Goal: Find specific page/section: Find specific page/section

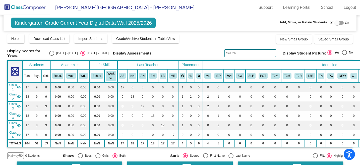
scroll to position [354, 2]
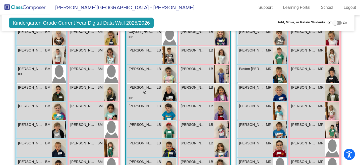
click at [37, 5] on img at bounding box center [25, 7] width 50 height 15
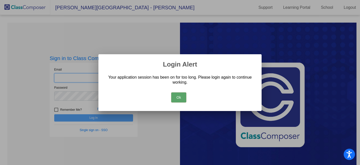
type input "[EMAIL_ADDRESS][DOMAIN_NAME]"
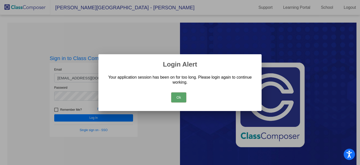
click at [178, 101] on button "Ok" at bounding box center [178, 97] width 15 height 10
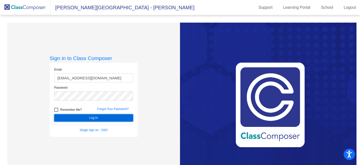
click at [114, 119] on button "Log In" at bounding box center [93, 117] width 79 height 7
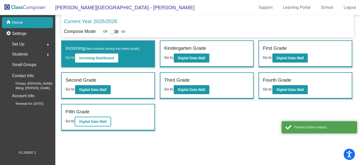
click at [102, 123] on b "Digital Data Wall" at bounding box center [92, 122] width 27 height 4
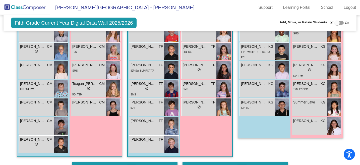
scroll to position [265, 0]
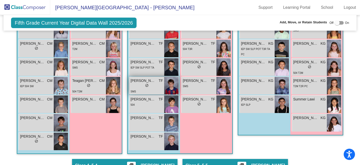
click at [149, 90] on div "SMS" at bounding box center [147, 91] width 32 height 5
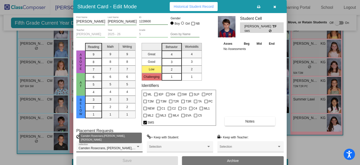
click at [138, 147] on div at bounding box center [138, 146] width 3 height 1
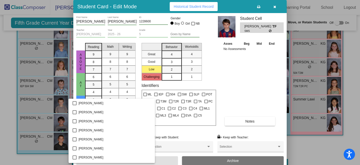
scroll to position [181, 0]
click at [240, 89] on div at bounding box center [180, 82] width 360 height 165
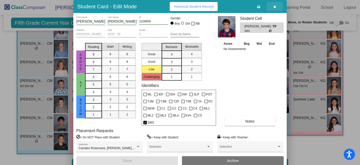
click at [273, 6] on button "button" at bounding box center [275, 6] width 16 height 9
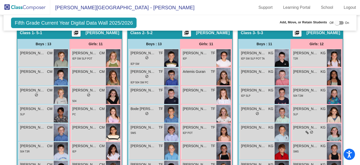
scroll to position [117, 0]
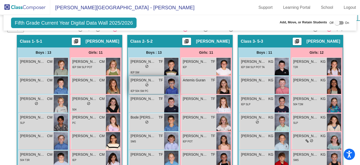
click at [154, 85] on div "lock do_not_disturb_alt" at bounding box center [147, 85] width 32 height 5
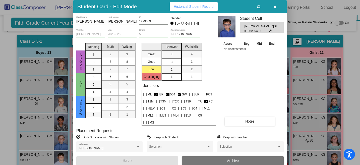
click at [277, 6] on button "button" at bounding box center [275, 6] width 16 height 9
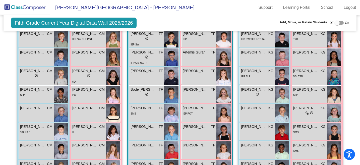
scroll to position [148, 0]
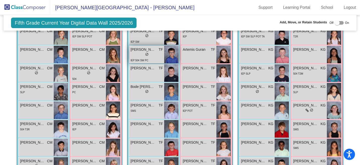
click at [167, 59] on img at bounding box center [171, 55] width 14 height 18
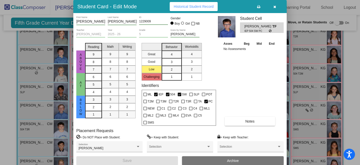
click at [275, 8] on icon "button" at bounding box center [275, 7] width 3 height 4
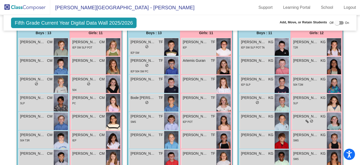
scroll to position [134, 0]
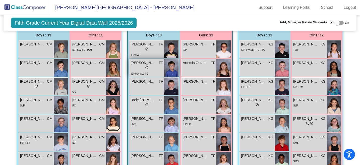
click at [156, 69] on div "lock do_not_disturb_alt" at bounding box center [147, 68] width 32 height 5
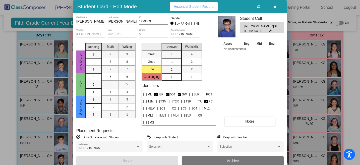
click at [274, 9] on button "button" at bounding box center [275, 6] width 16 height 9
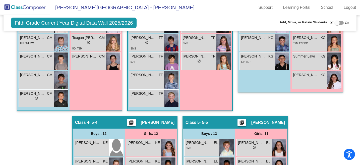
scroll to position [0, 0]
drag, startPoint x: 357, startPoint y: 102, endPoint x: 359, endPoint y: 112, distance: 10.7
click at [359, 114] on mat-sidenav-content "Fifth Grade Current Year Digital Data Wall 2025/2026 Add, Move, or Retain Stude…" at bounding box center [180, 90] width 360 height 150
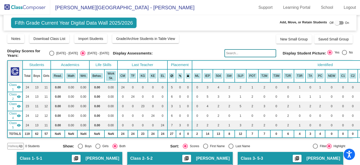
click at [23, 6] on img at bounding box center [25, 7] width 50 height 15
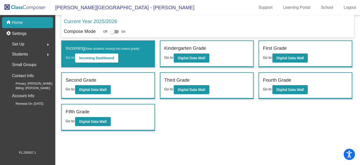
click at [23, 7] on img at bounding box center [25, 7] width 50 height 15
